Goal: Entertainment & Leisure: Consume media (video, audio)

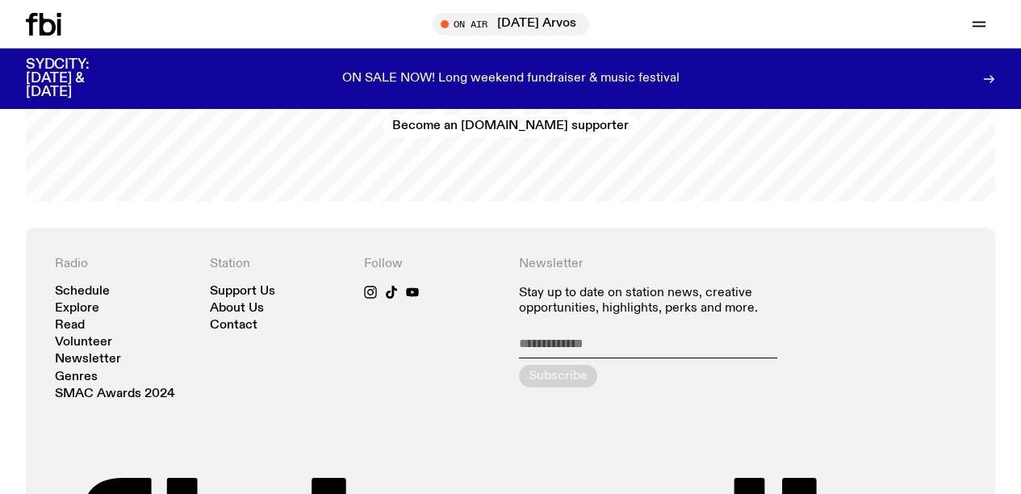
scroll to position [3263, 0]
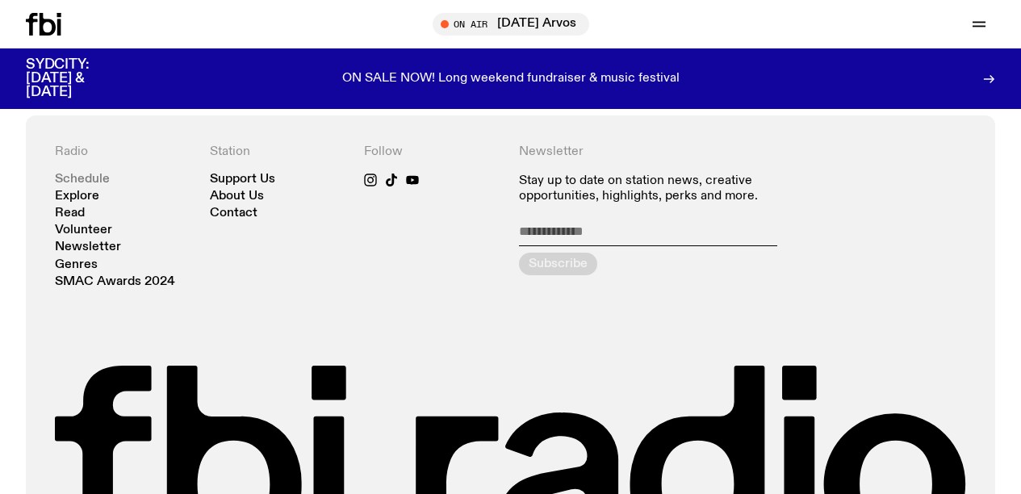
click at [82, 182] on link "Schedule" at bounding box center [82, 180] width 55 height 12
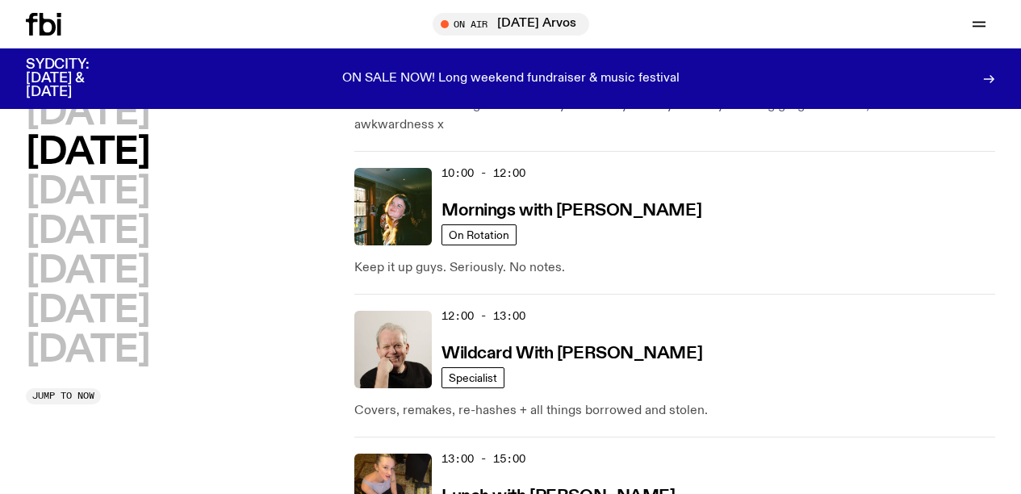
scroll to position [616, 0]
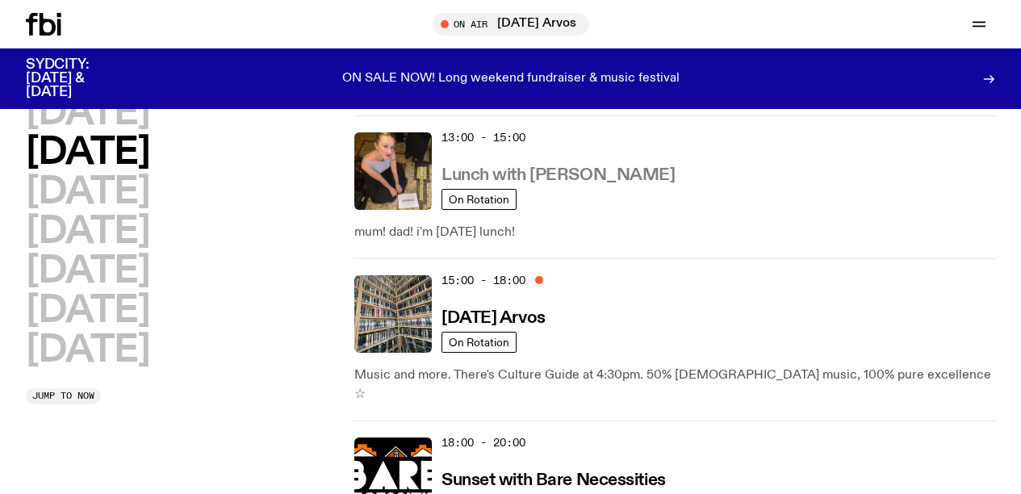
click at [554, 173] on h3 "Lunch with [PERSON_NAME]" at bounding box center [557, 175] width 233 height 17
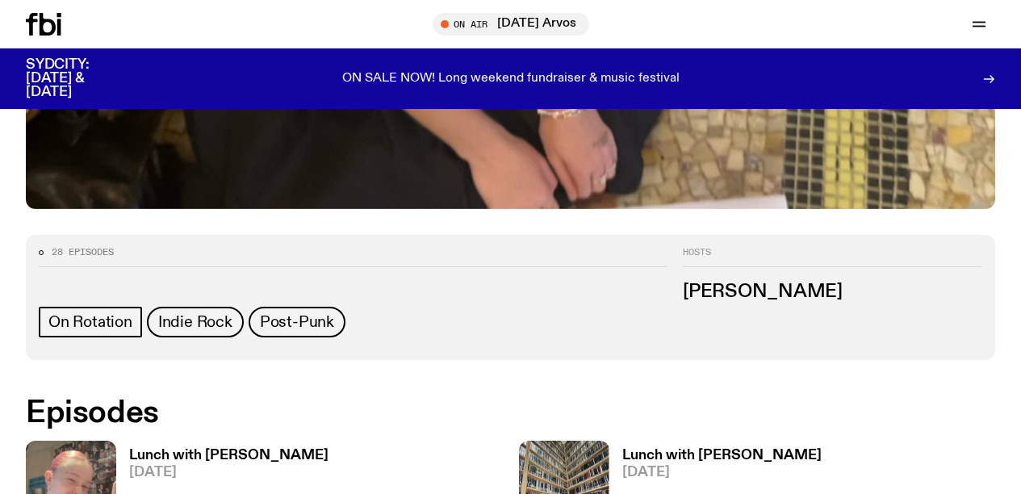
scroll to position [853, 0]
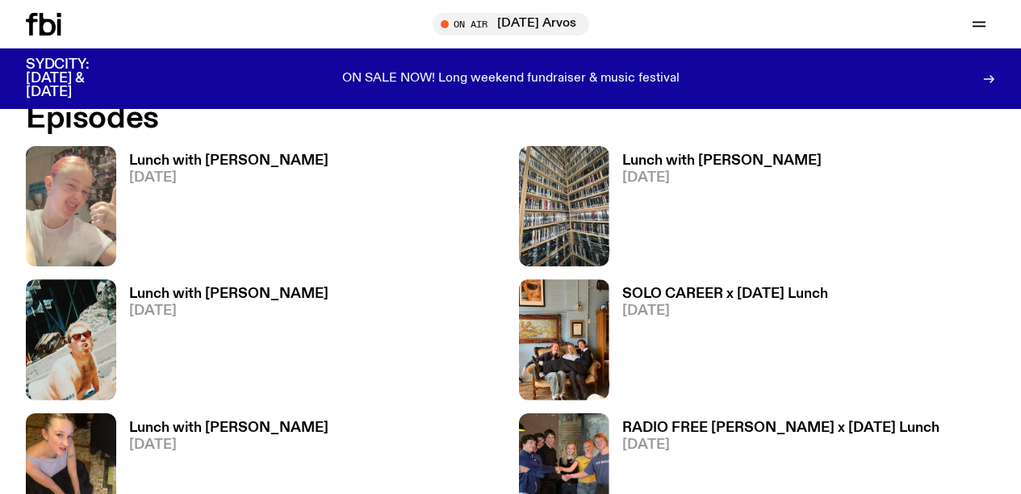
click at [202, 156] on h3 "Lunch with [PERSON_NAME]" at bounding box center [228, 161] width 199 height 14
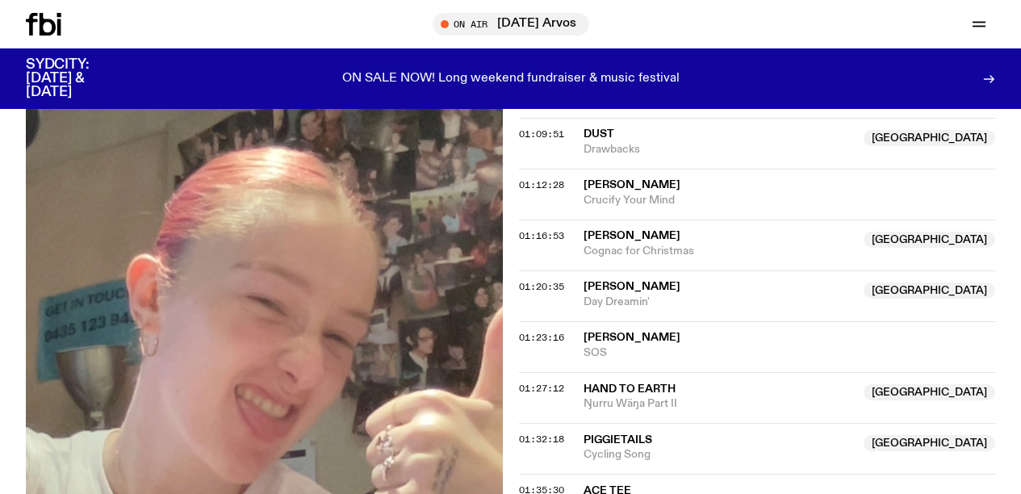
scroll to position [1164, 0]
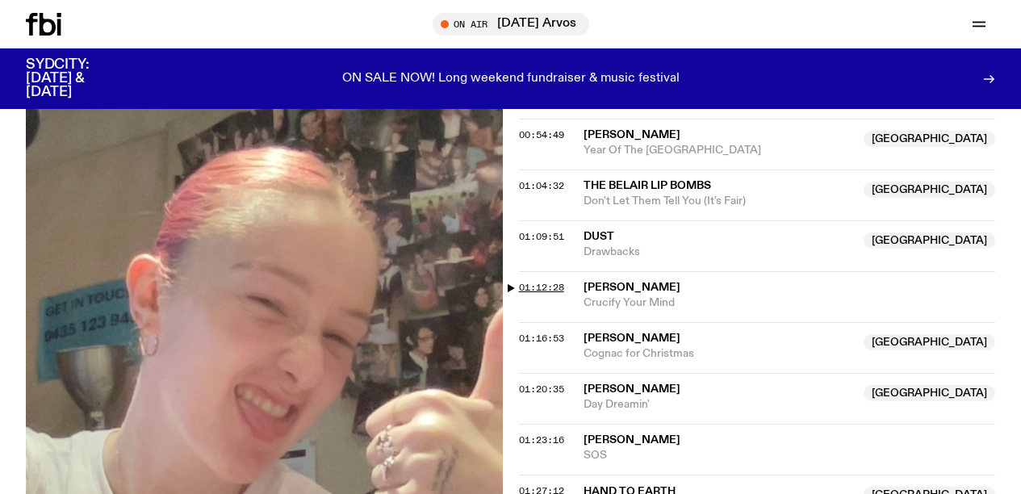
click at [547, 281] on span "01:12:28" at bounding box center [541, 287] width 45 height 13
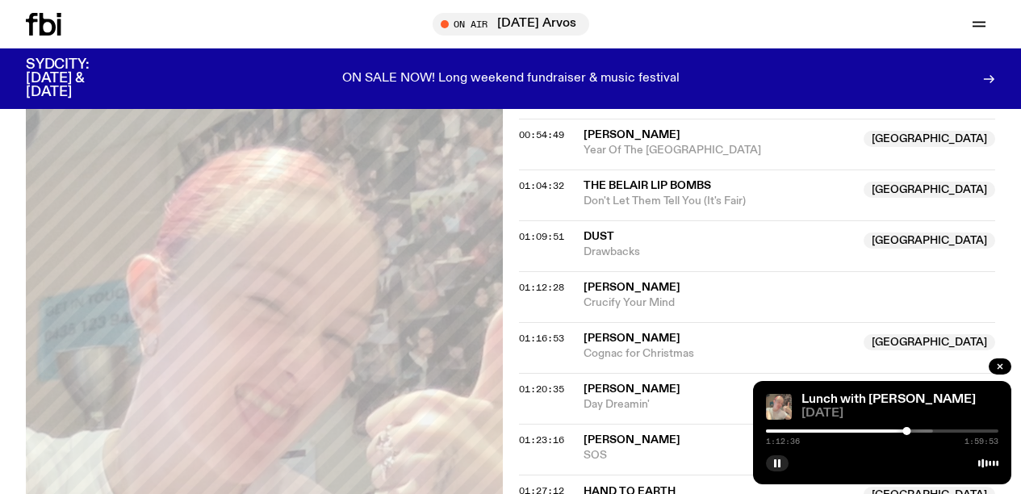
click at [914, 429] on div at bounding box center [816, 430] width 232 height 3
click at [911, 429] on div at bounding box center [913, 431] width 8 height 8
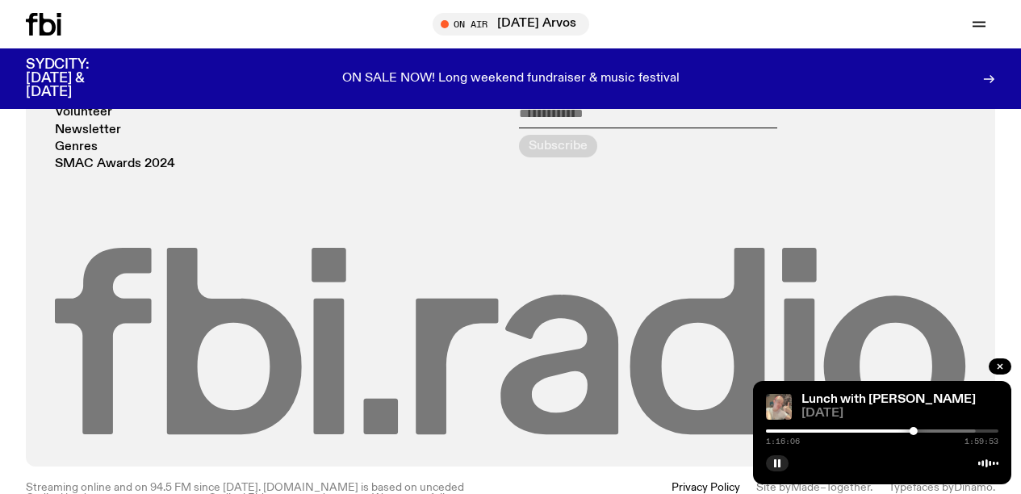
scroll to position [1785, 0]
